Goal: Use online tool/utility: Utilize a website feature to perform a specific function

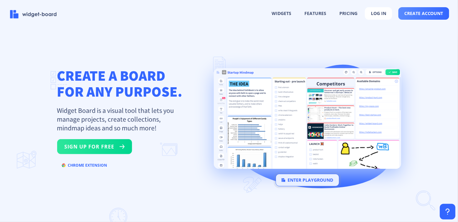
click at [306, 183] on button "enter playground" at bounding box center [308, 180] width 64 height 12
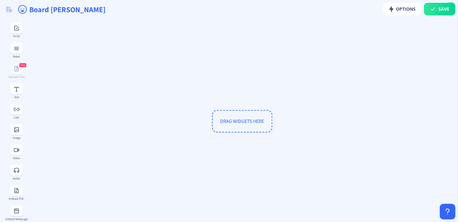
click at [257, 127] on span "DRAG WIDGETS HERE" at bounding box center [242, 121] width 60 height 22
drag, startPoint x: 255, startPoint y: 124, endPoint x: 156, endPoint y: 94, distance: 103.4
click at [269, 138] on div "DRAG WIDGETS HERE" at bounding box center [242, 121] width 424 height 200
click at [401, 7] on span "Options" at bounding box center [401, 9] width 27 height 5
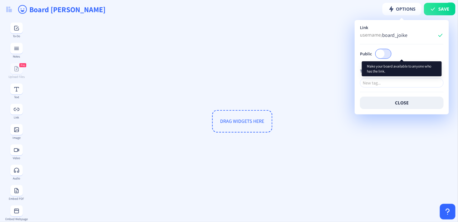
click at [382, 51] on span at bounding box center [380, 53] width 9 height 9
click at [391, 54] on input "Public" at bounding box center [391, 54] width 0 height 0
click at [389, 52] on span at bounding box center [386, 53] width 9 height 9
click at [391, 54] on input "Public" at bounding box center [391, 54] width 0 height 0
checkbox input "false"
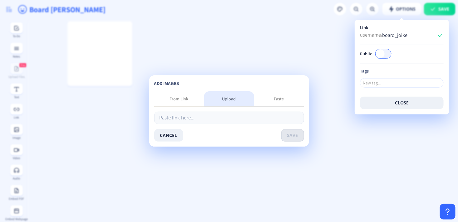
click at [228, 100] on div "Upload" at bounding box center [229, 99] width 14 height 6
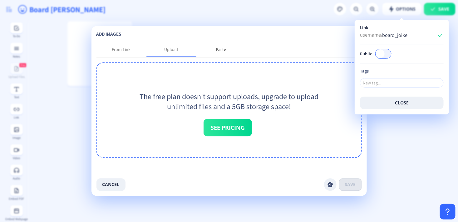
click at [226, 51] on div "Paste" at bounding box center [221, 49] width 50 height 15
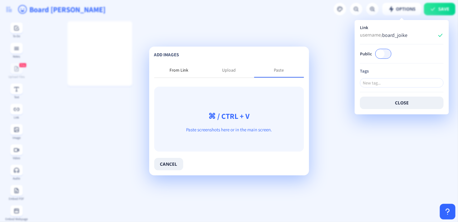
click at [186, 69] on div "From Link" at bounding box center [179, 70] width 19 height 6
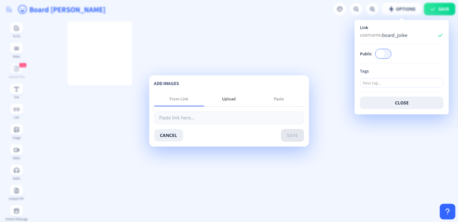
click at [226, 98] on div "Upload" at bounding box center [229, 99] width 14 height 6
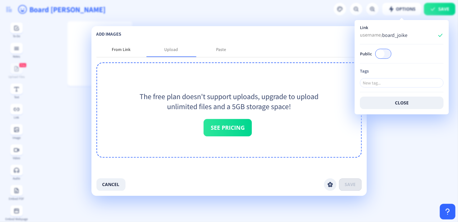
click at [125, 48] on div "From Link" at bounding box center [121, 50] width 19 height 6
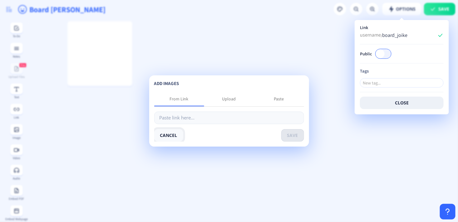
click at [182, 132] on button "cancel" at bounding box center [168, 135] width 29 height 12
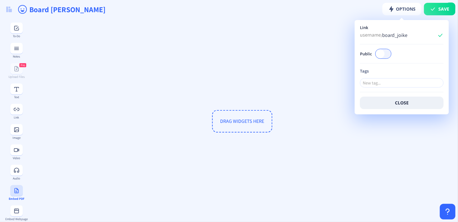
click at [16, 192] on icon at bounding box center [16, 190] width 4 height 5
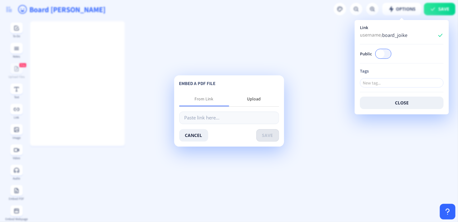
click at [254, 98] on div "Upload" at bounding box center [254, 99] width 14 height 6
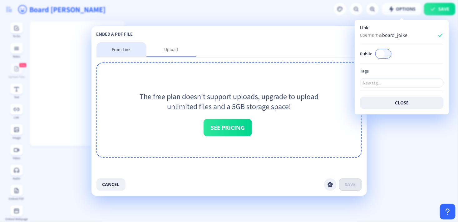
click at [128, 49] on div "From Link" at bounding box center [121, 50] width 19 height 6
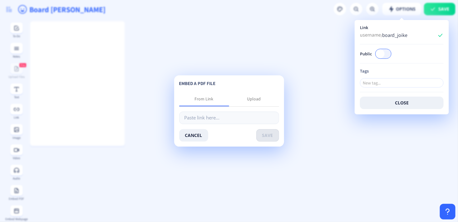
drag, startPoint x: 139, startPoint y: 184, endPoint x: 135, endPoint y: 180, distance: 4.9
click at [138, 183] on app-playground "Save Options Board joike To-Do Notes Pro Upload Files Text Link Image Video Aud…" at bounding box center [229, 111] width 458 height 222
click at [193, 134] on button "cancel" at bounding box center [193, 135] width 29 height 12
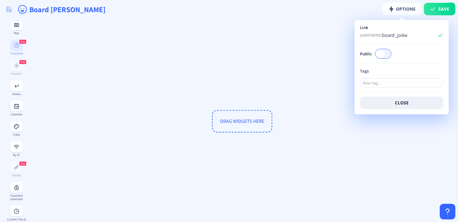
scroll to position [227, 0]
click at [15, 131] on button at bounding box center [16, 125] width 12 height 11
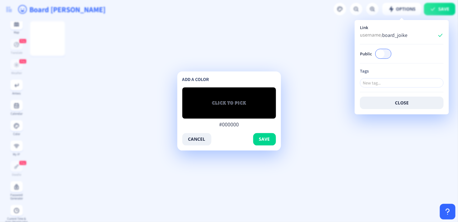
drag, startPoint x: 214, startPoint y: 107, endPoint x: 240, endPoint y: 101, distance: 26.3
click at [239, 101] on div "CLICK TO PICK #000000" at bounding box center [229, 102] width 94 height 31
type input "#9a2828"
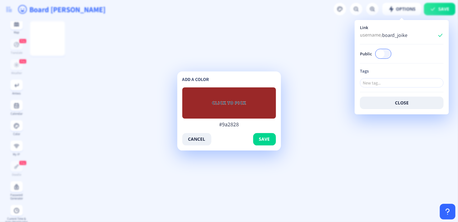
type input "#9a2828"
click at [265, 125] on input "#9a2828" at bounding box center [229, 124] width 94 height 7
click at [267, 141] on span "save" at bounding box center [264, 139] width 11 height 5
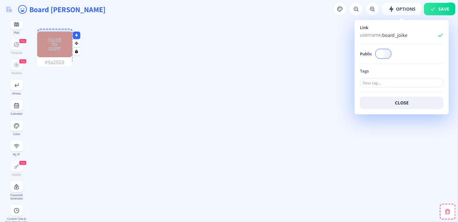
drag, startPoint x: 58, startPoint y: 47, endPoint x: 66, endPoint y: 57, distance: 12.6
click at [66, 57] on div "Click to copy #9a2828" at bounding box center [54, 49] width 35 height 35
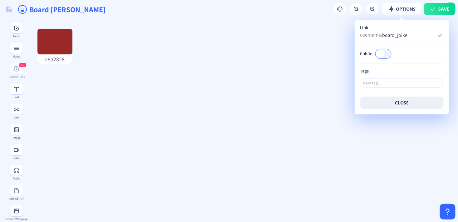
scroll to position [0, 0]
